Goal: Task Accomplishment & Management: Use online tool/utility

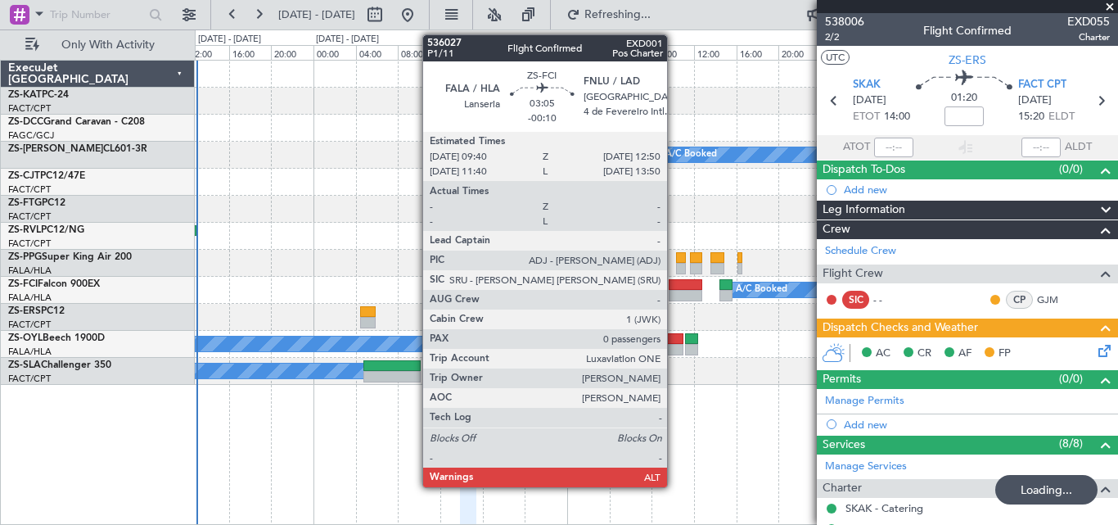
scroll to position [363, 0]
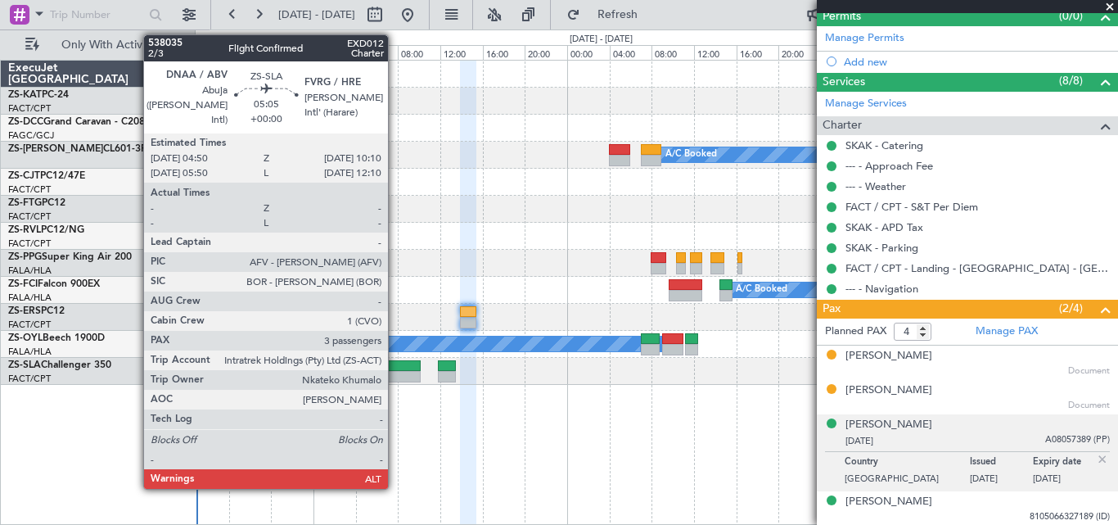
click at [395, 371] on div at bounding box center [391, 376] width 56 height 11
type input "3"
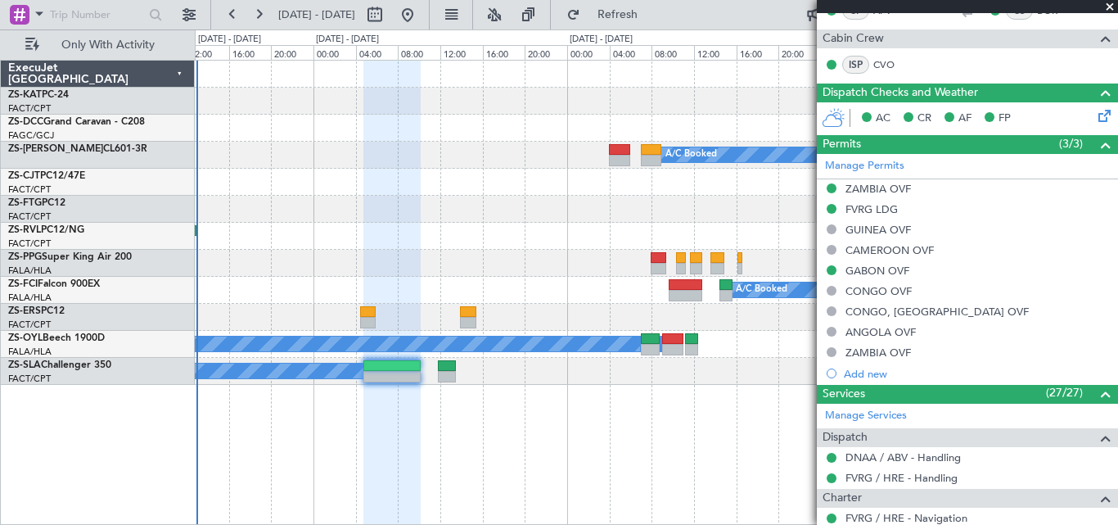
scroll to position [287, 0]
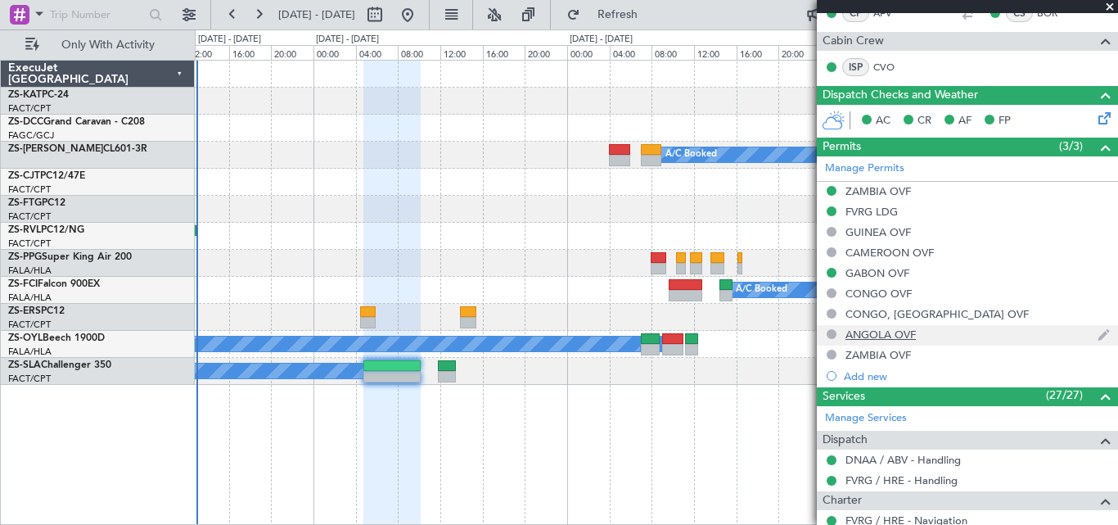
click at [869, 328] on div "ANGOLA OVF" at bounding box center [881, 334] width 70 height 14
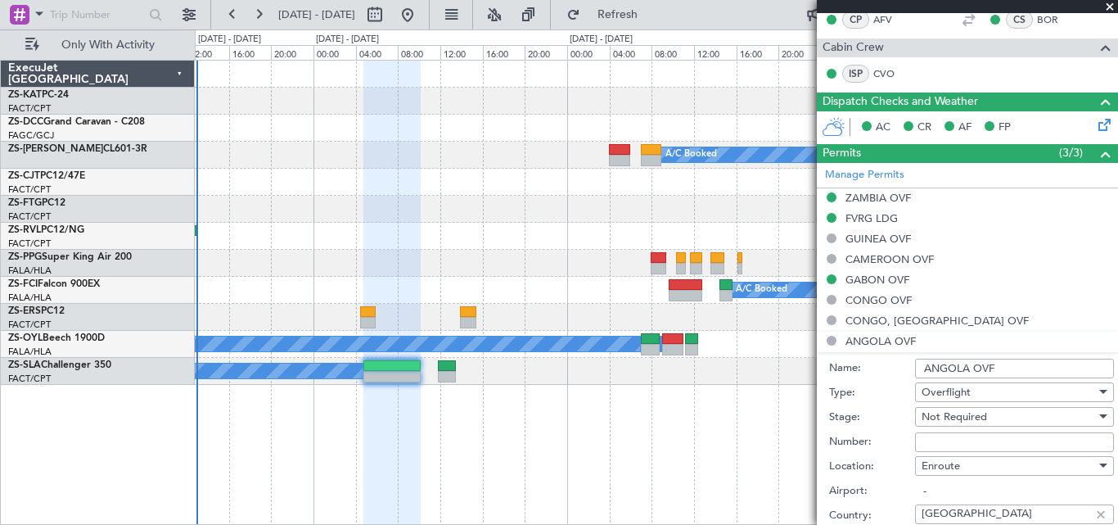
scroll to position [254, 0]
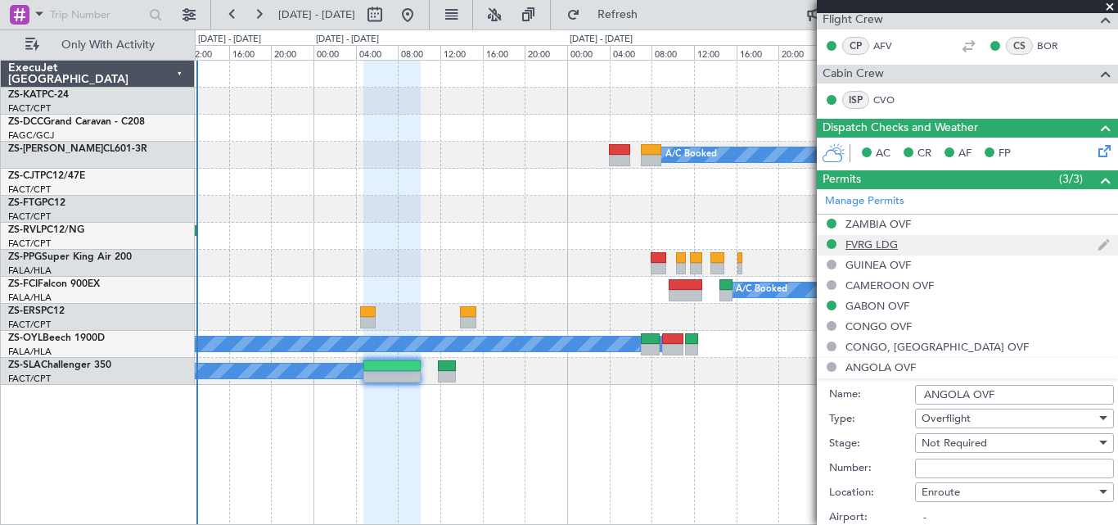
click at [864, 241] on div "FVRG LDG" at bounding box center [872, 244] width 52 height 14
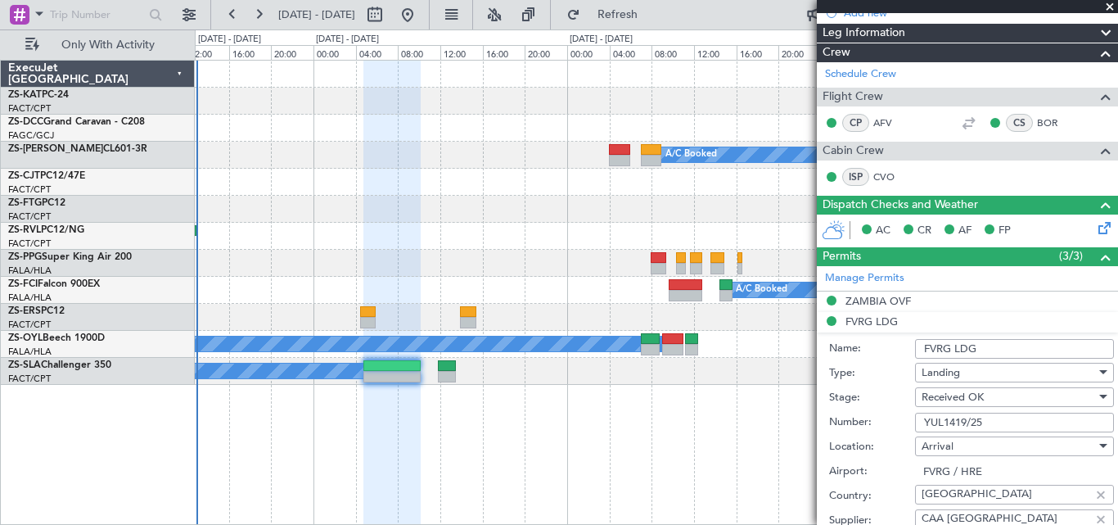
scroll to position [246, 0]
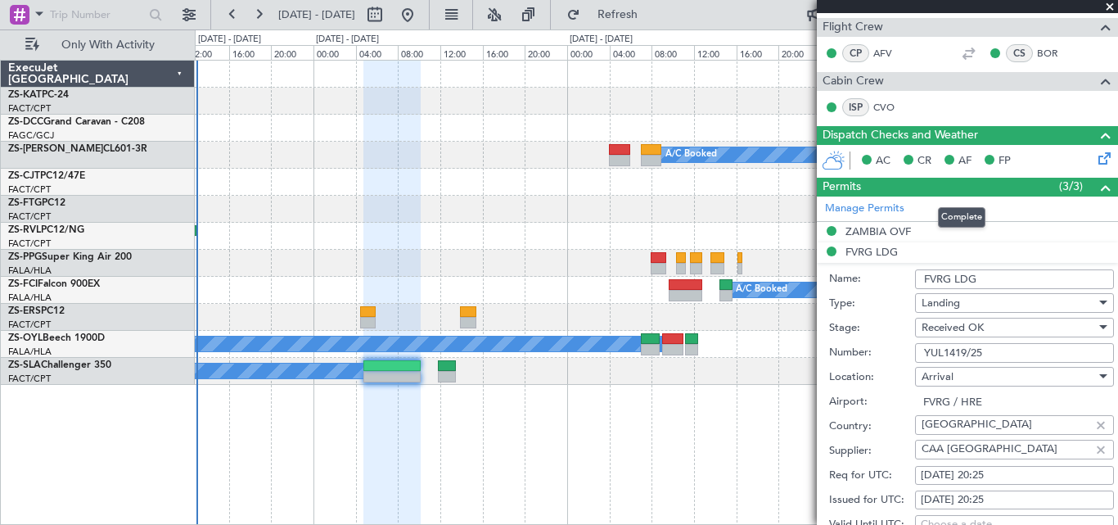
click at [1096, 184] on span at bounding box center [1106, 188] width 20 height 20
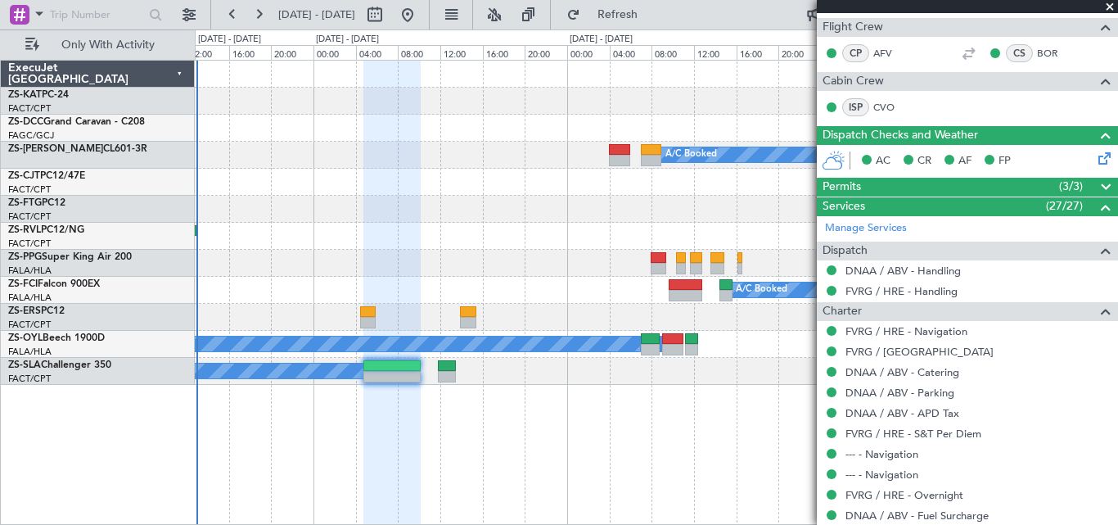
click at [1096, 184] on span at bounding box center [1106, 188] width 20 height 20
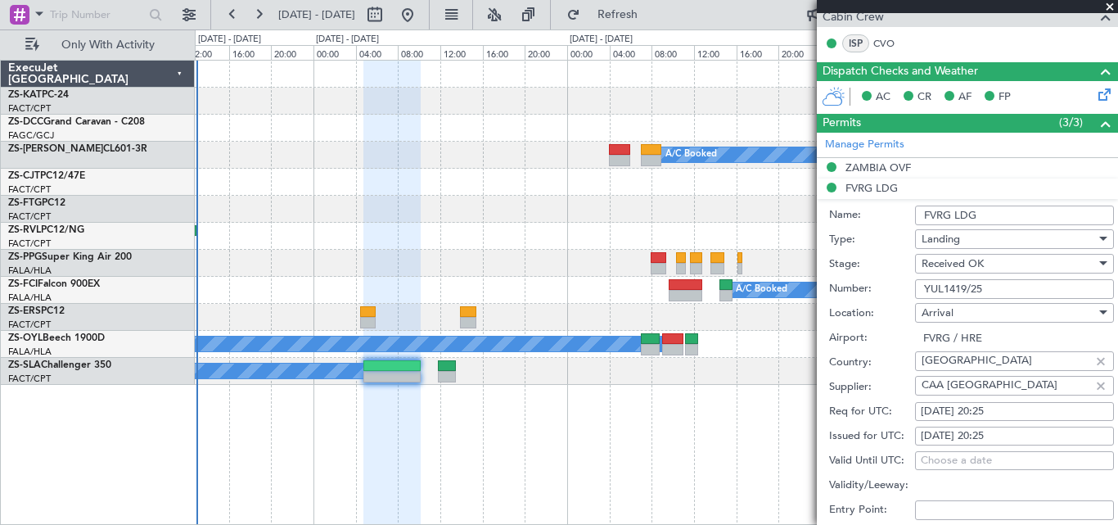
scroll to position [0, 0]
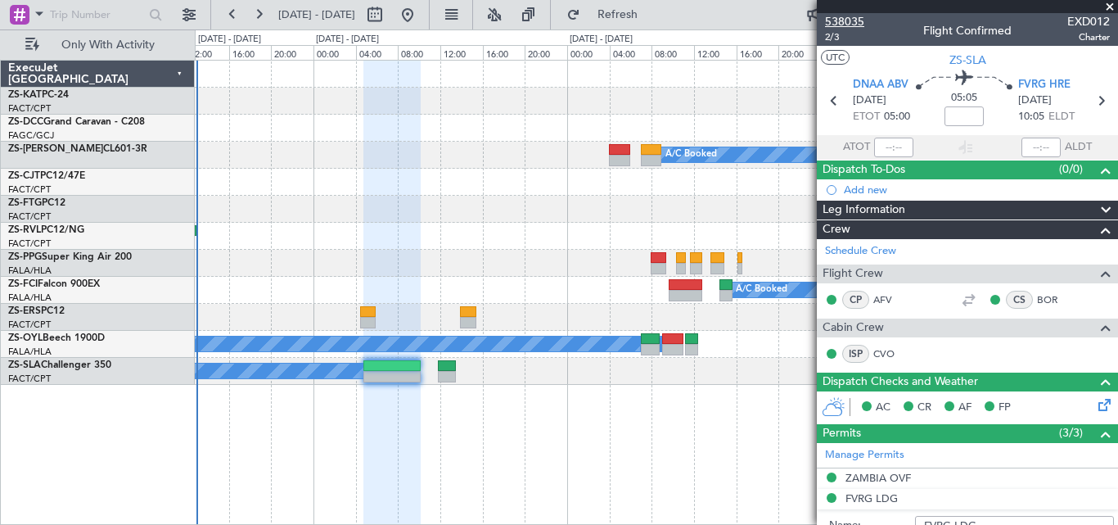
click at [859, 19] on span "538035" at bounding box center [844, 21] width 39 height 17
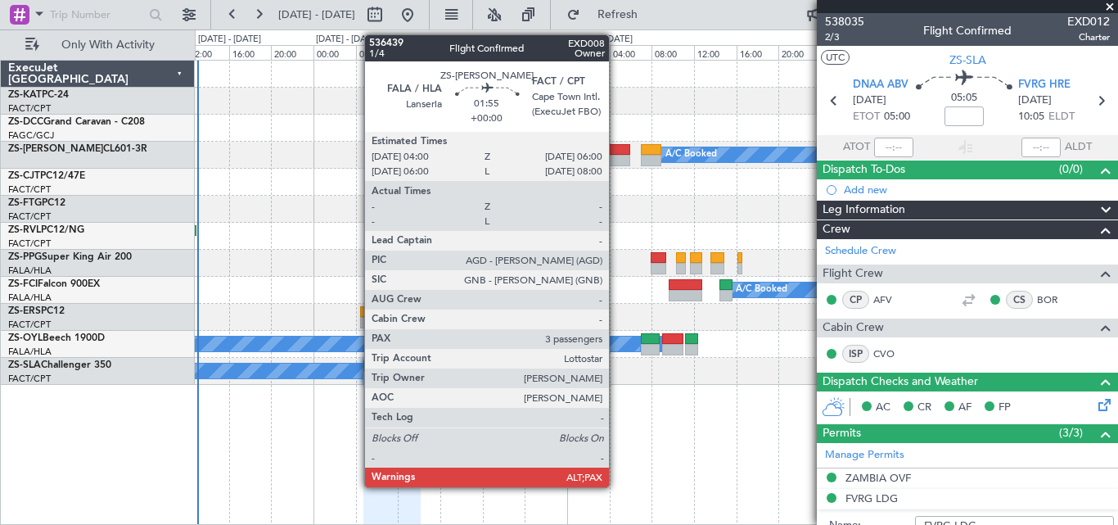
click at [614, 160] on div at bounding box center [619, 160] width 21 height 11
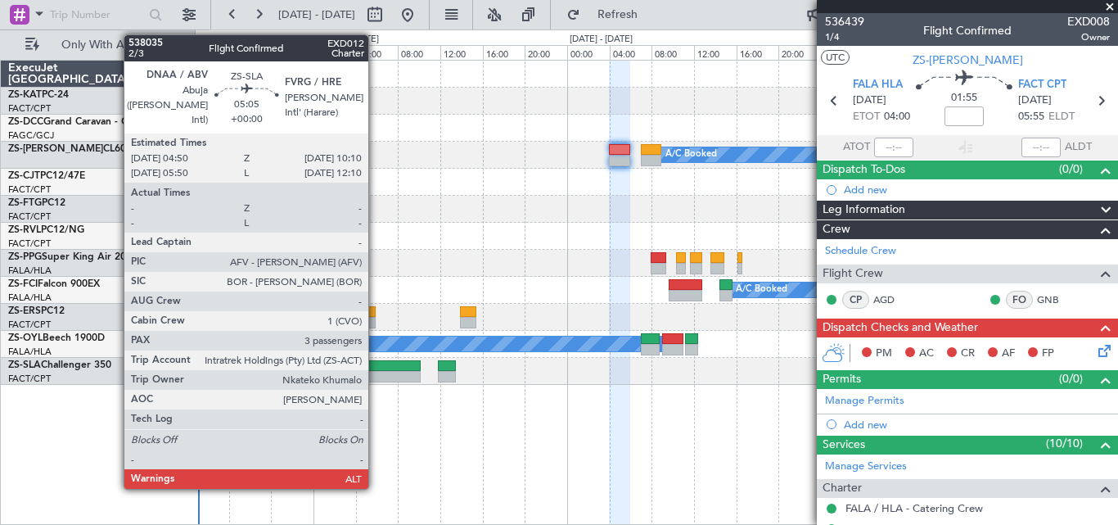
click at [376, 375] on div at bounding box center [391, 376] width 56 height 11
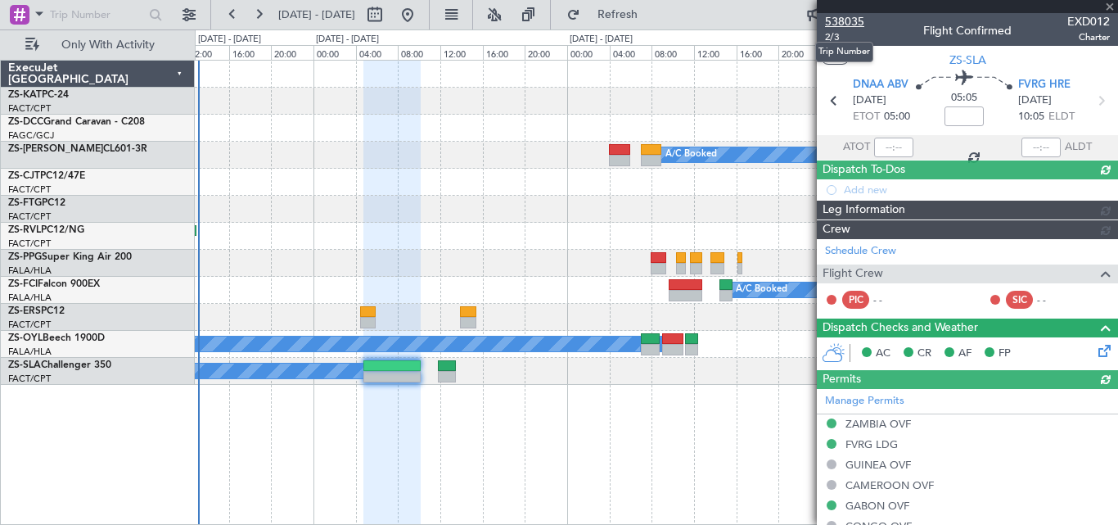
click at [840, 21] on span "538035" at bounding box center [844, 21] width 39 height 17
